Goal: Navigation & Orientation: Find specific page/section

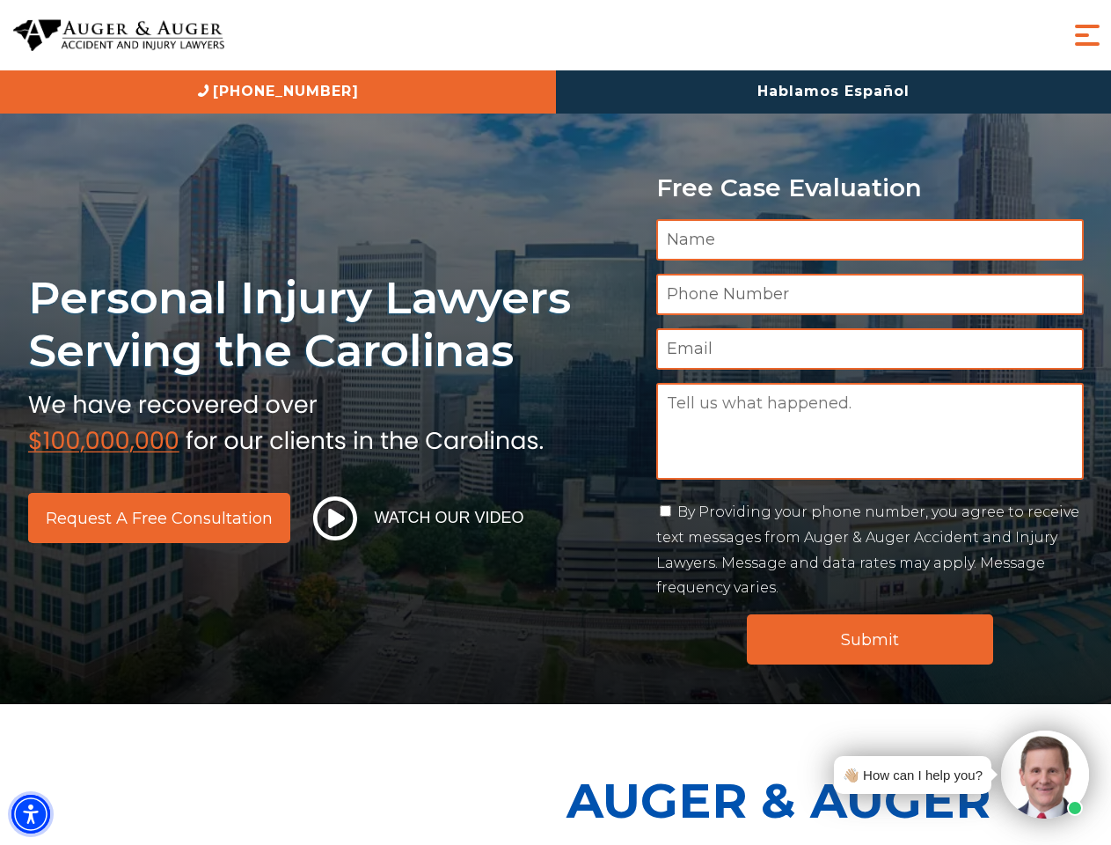
click at [31, 814] on img "Accessibility Menu" at bounding box center [30, 814] width 39 height 39
